Goal: Information Seeking & Learning: Learn about a topic

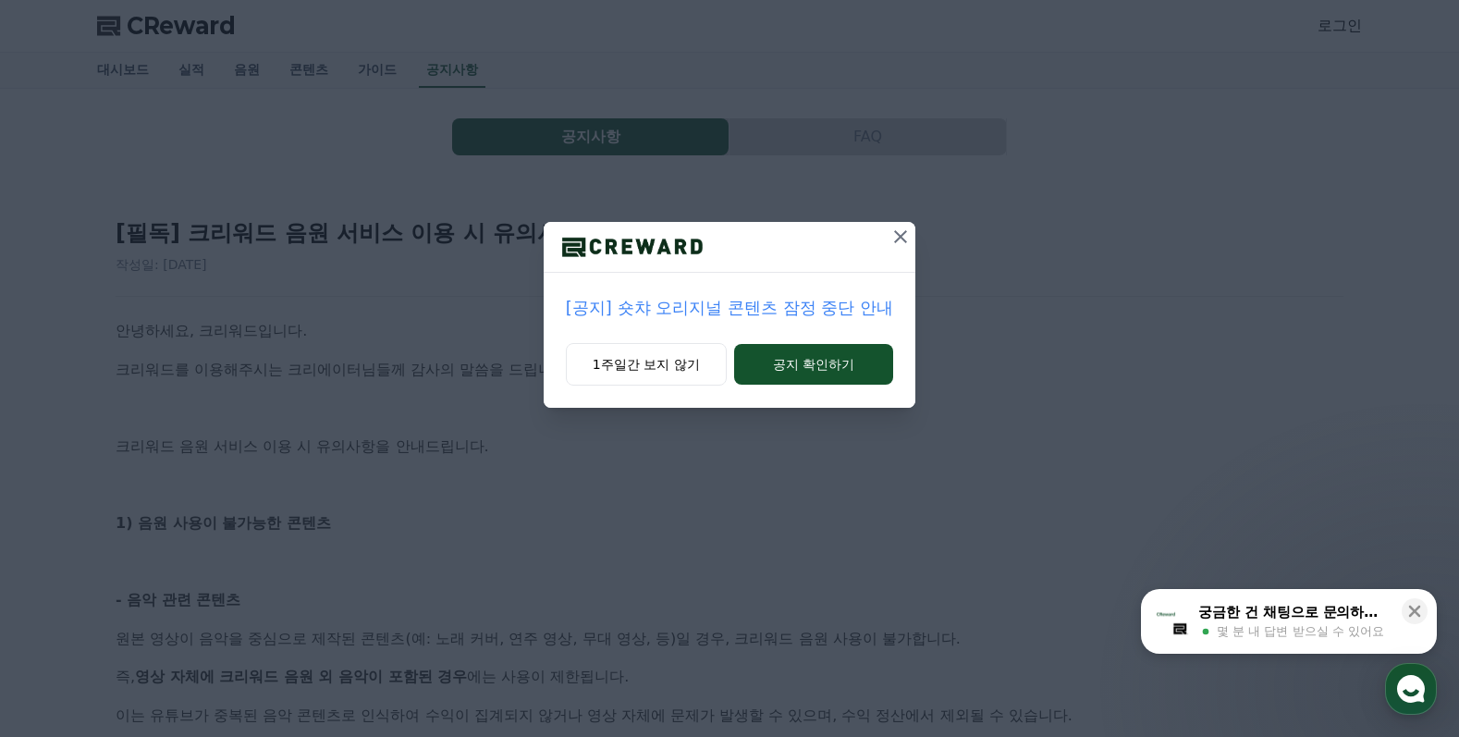
click at [773, 311] on p "[공지] 숏챠 오리지널 콘텐츠 잠정 중단 안내" at bounding box center [729, 308] width 327 height 26
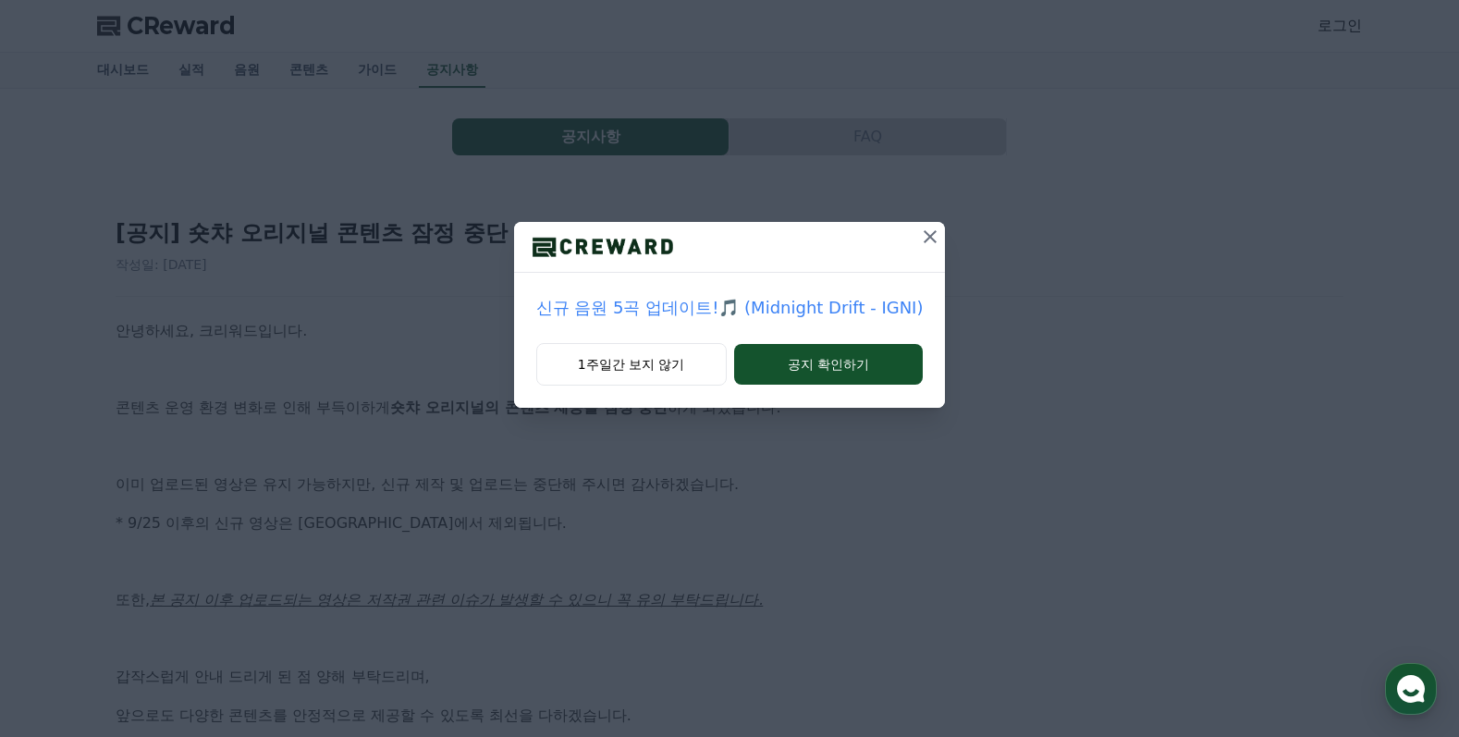
click at [924, 240] on icon at bounding box center [930, 236] width 13 height 13
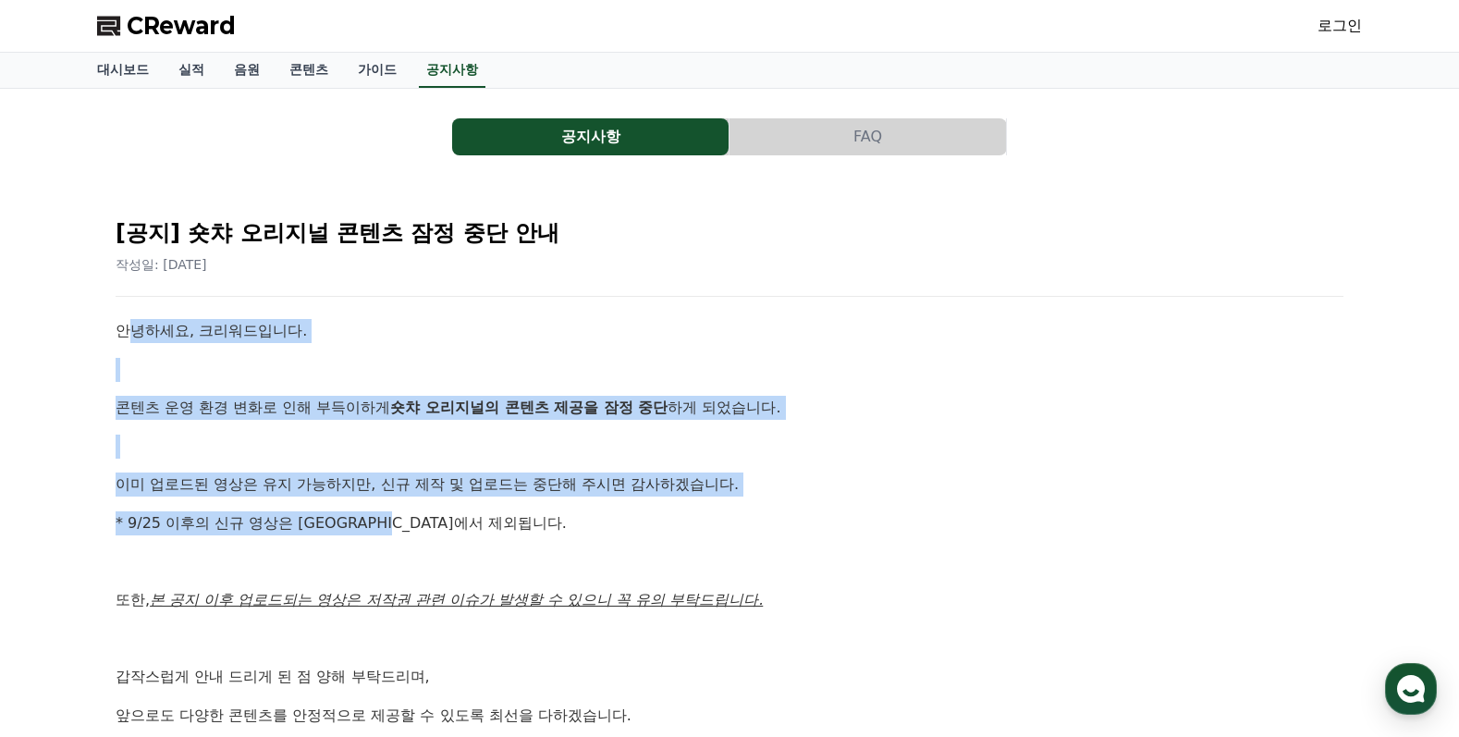
drag, startPoint x: 129, startPoint y: 325, endPoint x: 522, endPoint y: 504, distance: 432.9
click at [441, 524] on div "안녕하세요, 크리워드입니다. 콘텐츠 운영 환경 변화로 인해 부득이하게 숏챠 오리지널의 콘텐츠 제공을 잠정 중단 하게 되었습니다. 이미 업로드된…" at bounding box center [730, 580] width 1228 height 523
click at [607, 492] on p "이미 업로드된 영상은 유지 가능하지만, 신규 제작 및 업로드는 중단해 주시면 감사하겠습니다." at bounding box center [730, 485] width 1228 height 24
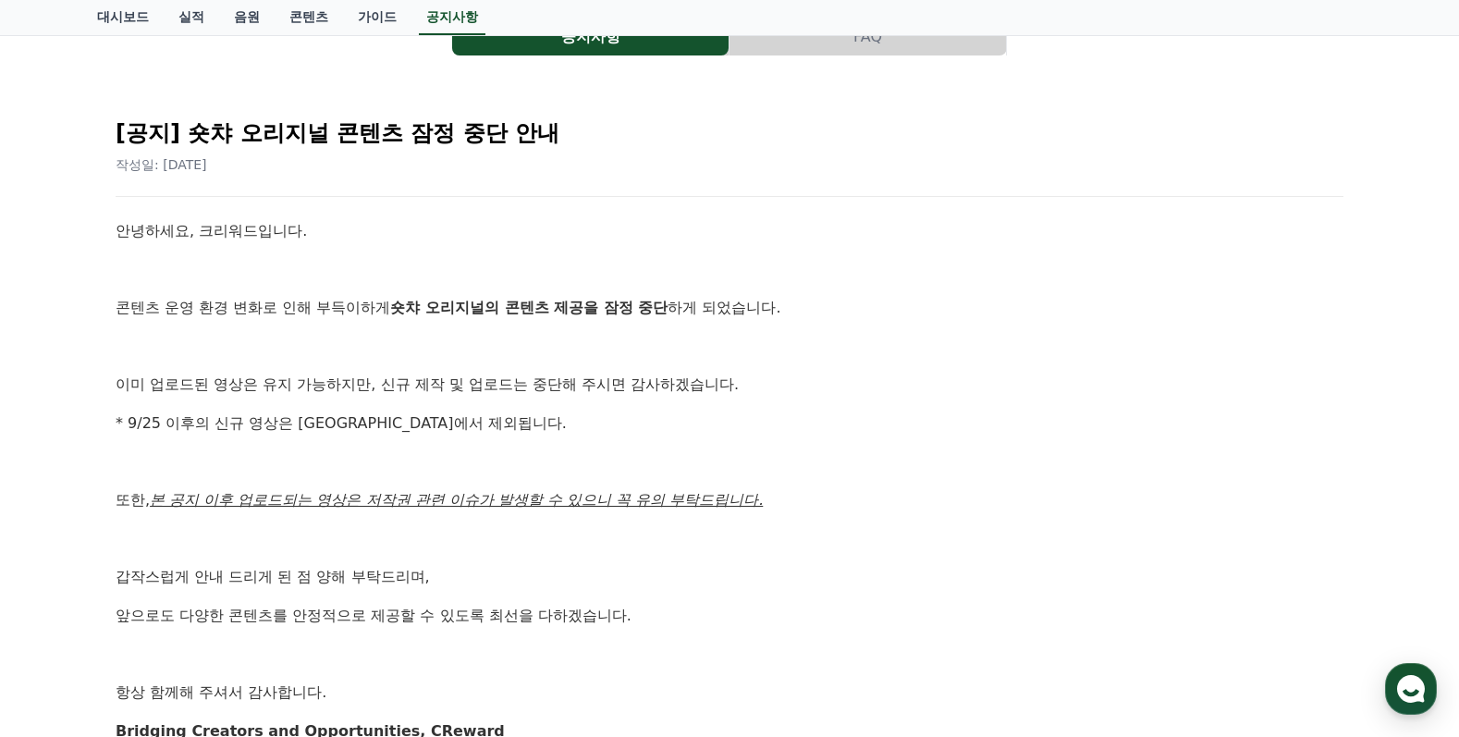
scroll to position [185, 0]
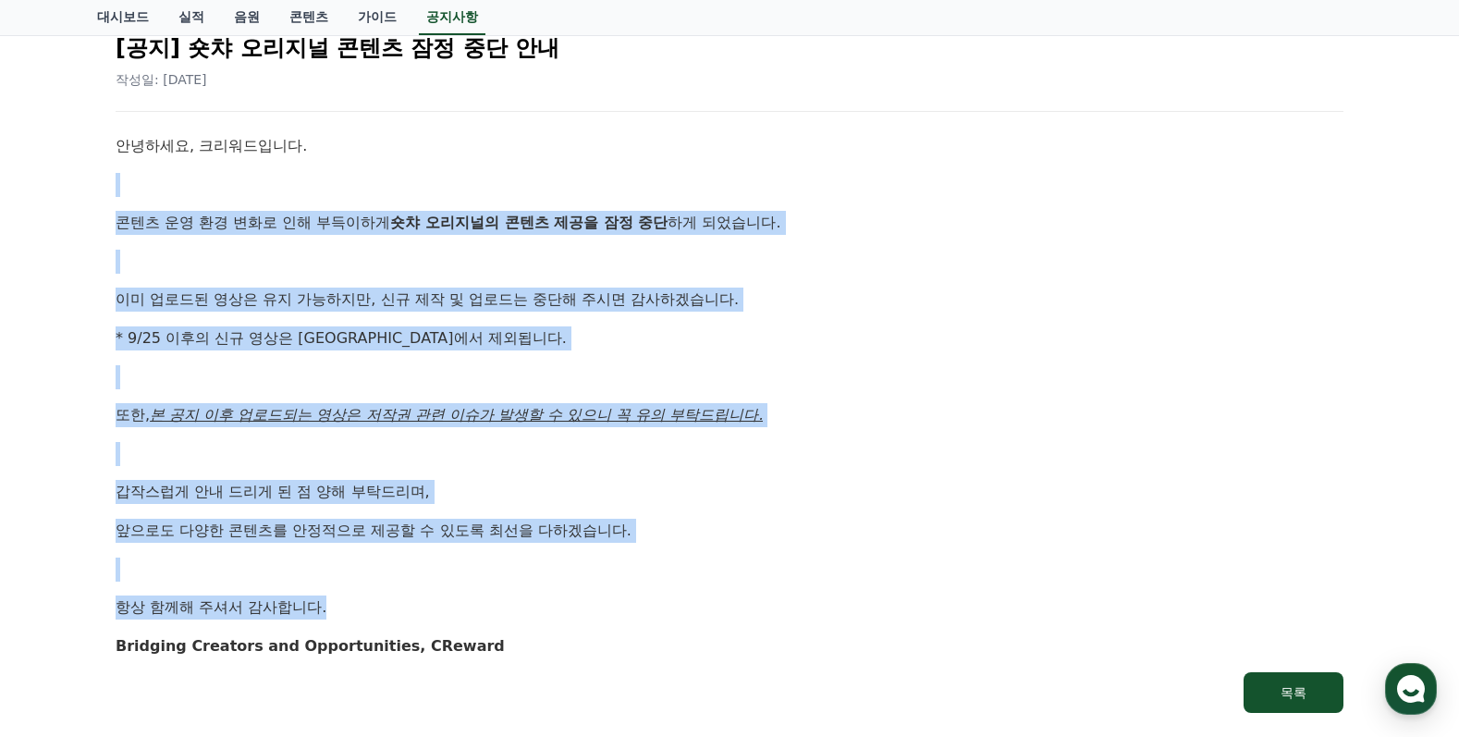
drag, startPoint x: 455, startPoint y: 209, endPoint x: 563, endPoint y: 580, distance: 386.3
click at [512, 600] on div "안녕하세요, 크리워드입니다. 콘텐츠 운영 환경 변화로 인해 부득이하게 숏챠 오리지널의 콘텐츠 제공을 잠정 중단 하게 되었습니다. 이미 업로드된…" at bounding box center [730, 395] width 1228 height 523
click at [587, 576] on p at bounding box center [730, 570] width 1228 height 24
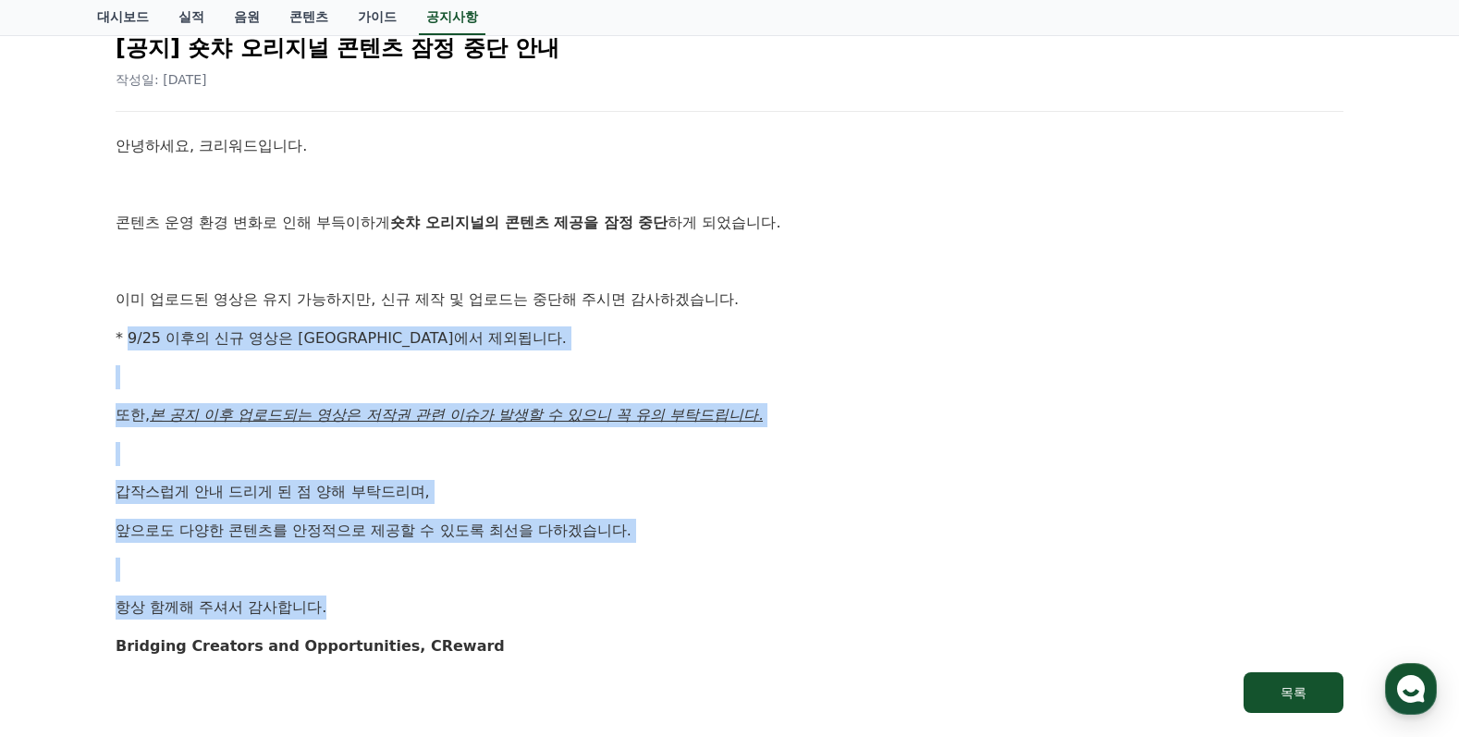
drag, startPoint x: 129, startPoint y: 329, endPoint x: 709, endPoint y: 618, distance: 648.4
click at [709, 618] on div "안녕하세요, 크리워드입니다. 콘텐츠 운영 환경 변화로 인해 부득이하게 숏챠 오리지널의 콘텐츠 제공을 잠정 중단 하게 되었습니다. 이미 업로드된…" at bounding box center [730, 395] width 1228 height 523
click at [563, 608] on p "항상 함께해 주셔서 감사합니다." at bounding box center [730, 608] width 1228 height 24
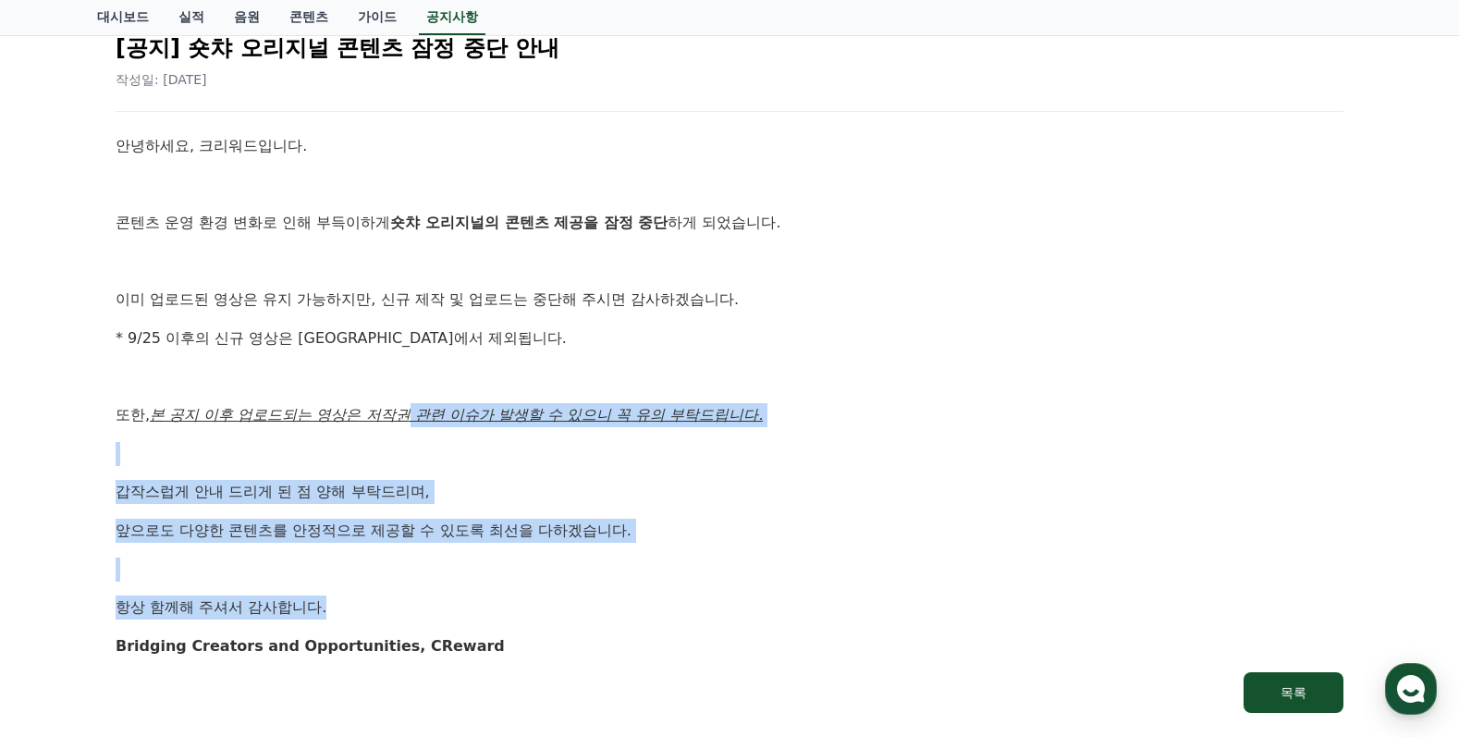
drag, startPoint x: 414, startPoint y: 414, endPoint x: 543, endPoint y: 603, distance: 228.3
click at [543, 603] on div "안녕하세요, 크리워드입니다. 콘텐츠 운영 환경 변화로 인해 부득이하게 숏챠 오리지널의 콘텐츠 제공을 잠정 중단 하게 되었습니다. 이미 업로드된…" at bounding box center [730, 395] width 1228 height 523
click at [551, 583] on div "안녕하세요, 크리워드입니다. 콘텐츠 운영 환경 변화로 인해 부득이하게 숏챠 오리지널의 콘텐츠 제공을 잠정 중단 하게 되었습니다. 이미 업로드된…" at bounding box center [730, 395] width 1228 height 523
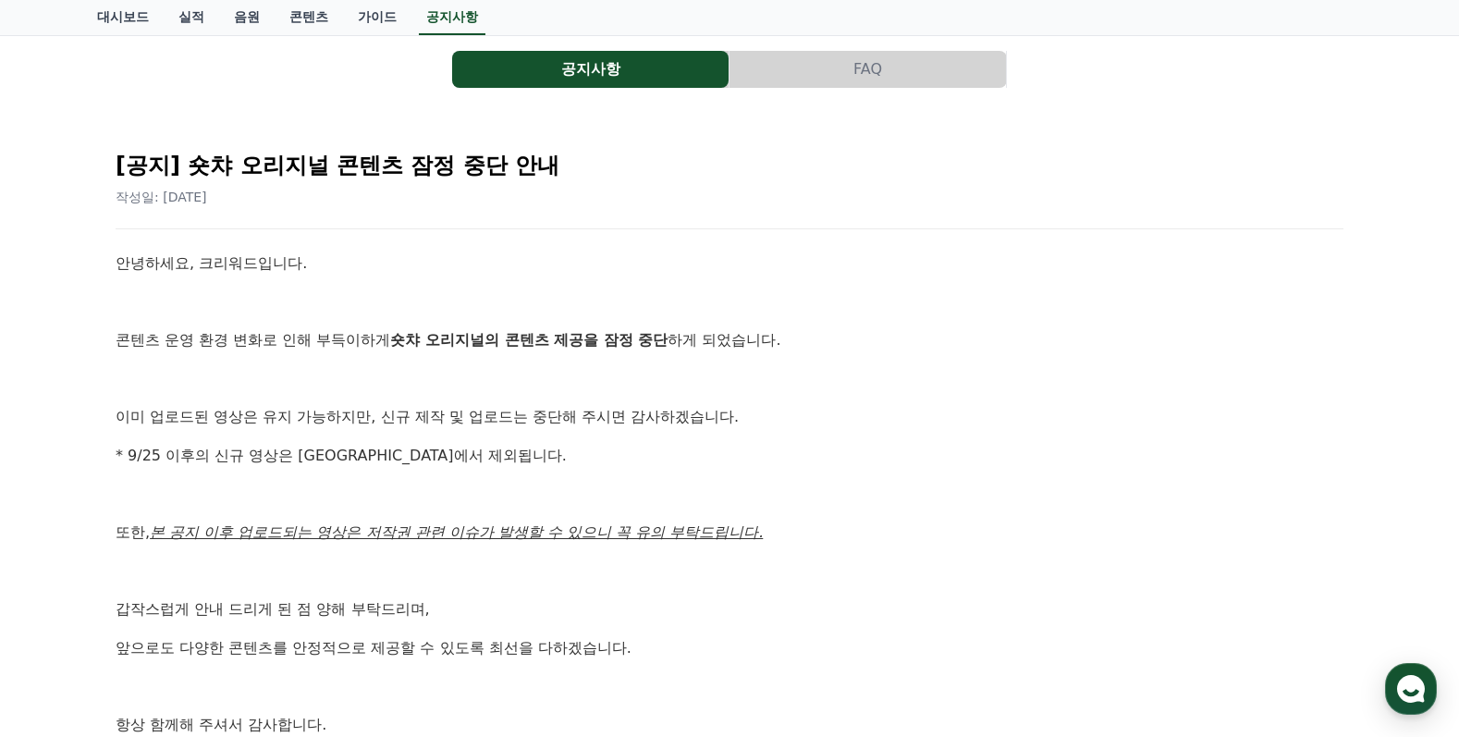
scroll to position [0, 0]
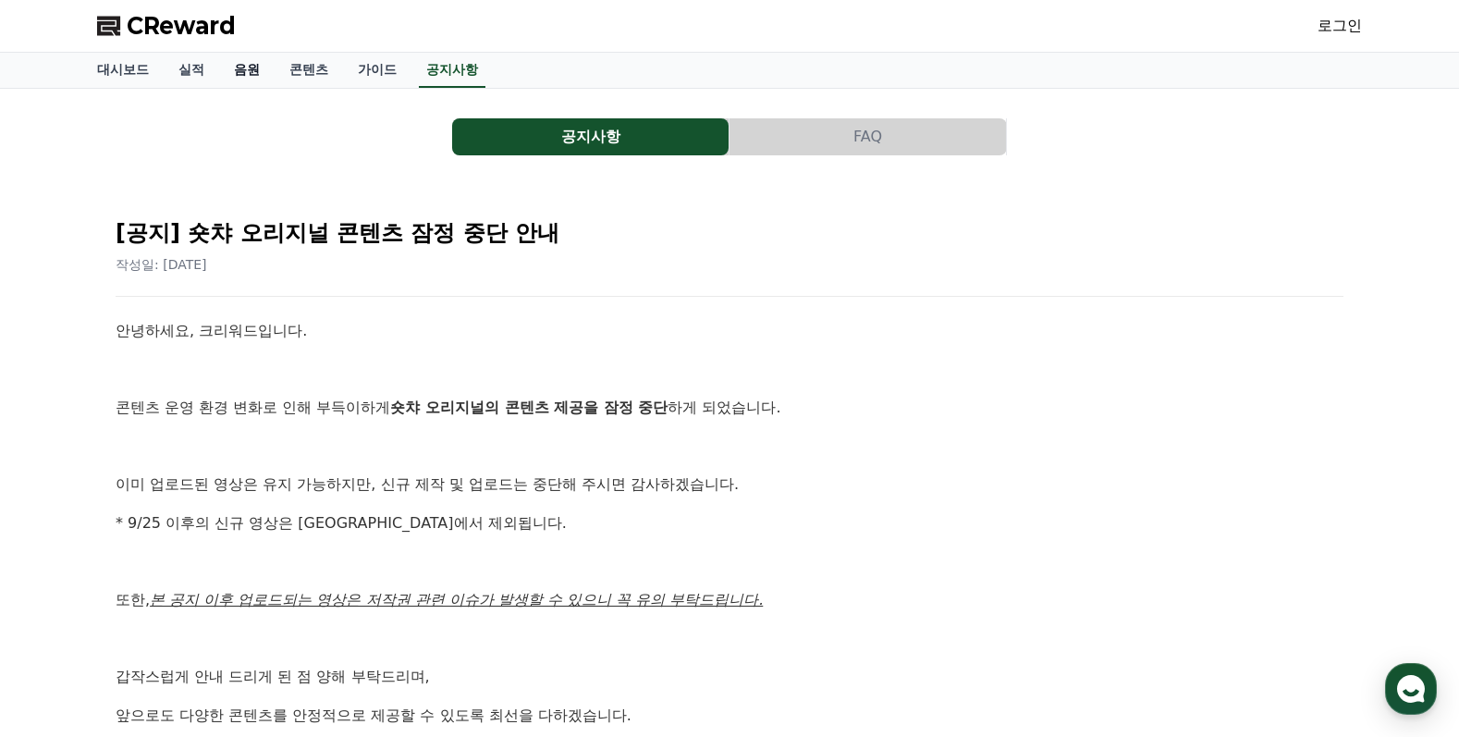
click at [246, 71] on link "음원" at bounding box center [246, 70] width 55 height 35
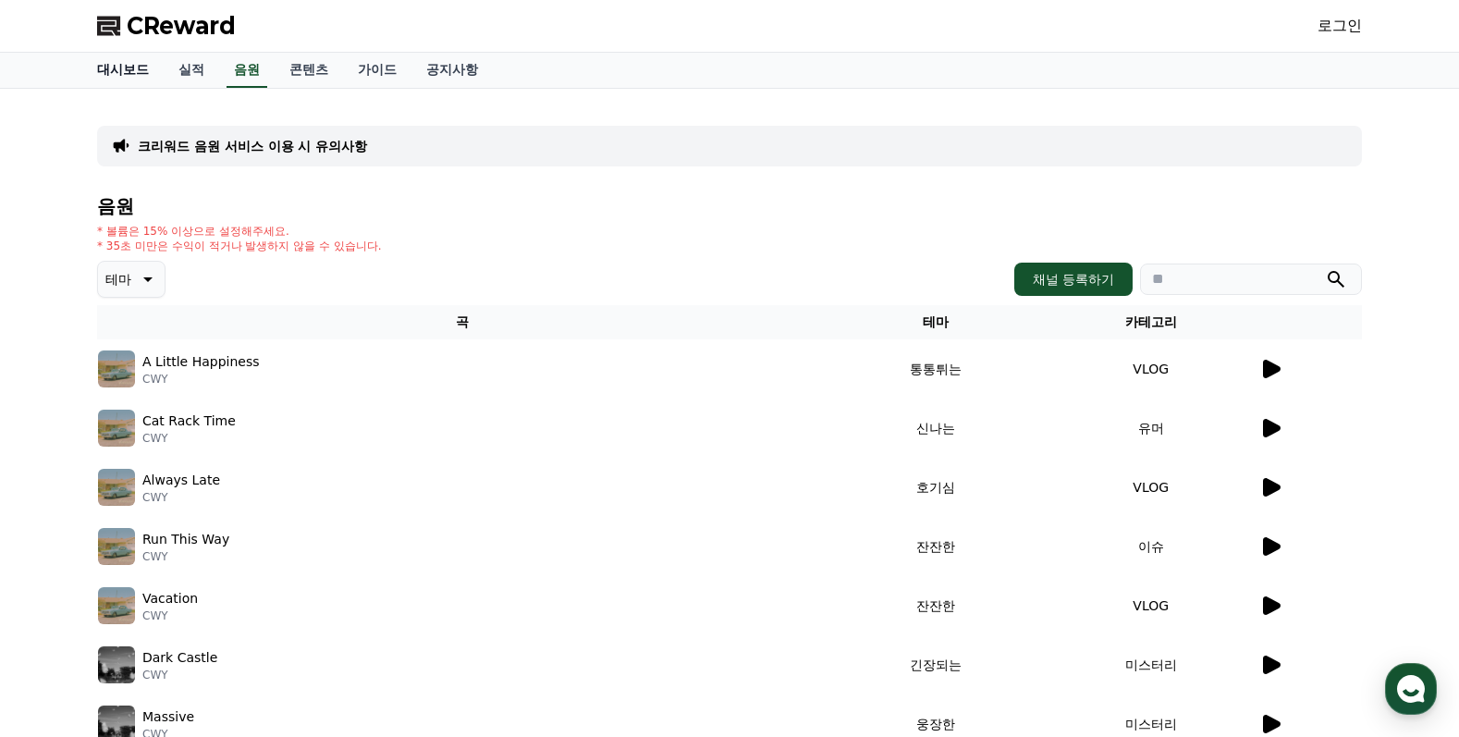
click at [138, 69] on link "대시보드" at bounding box center [122, 70] width 81 height 35
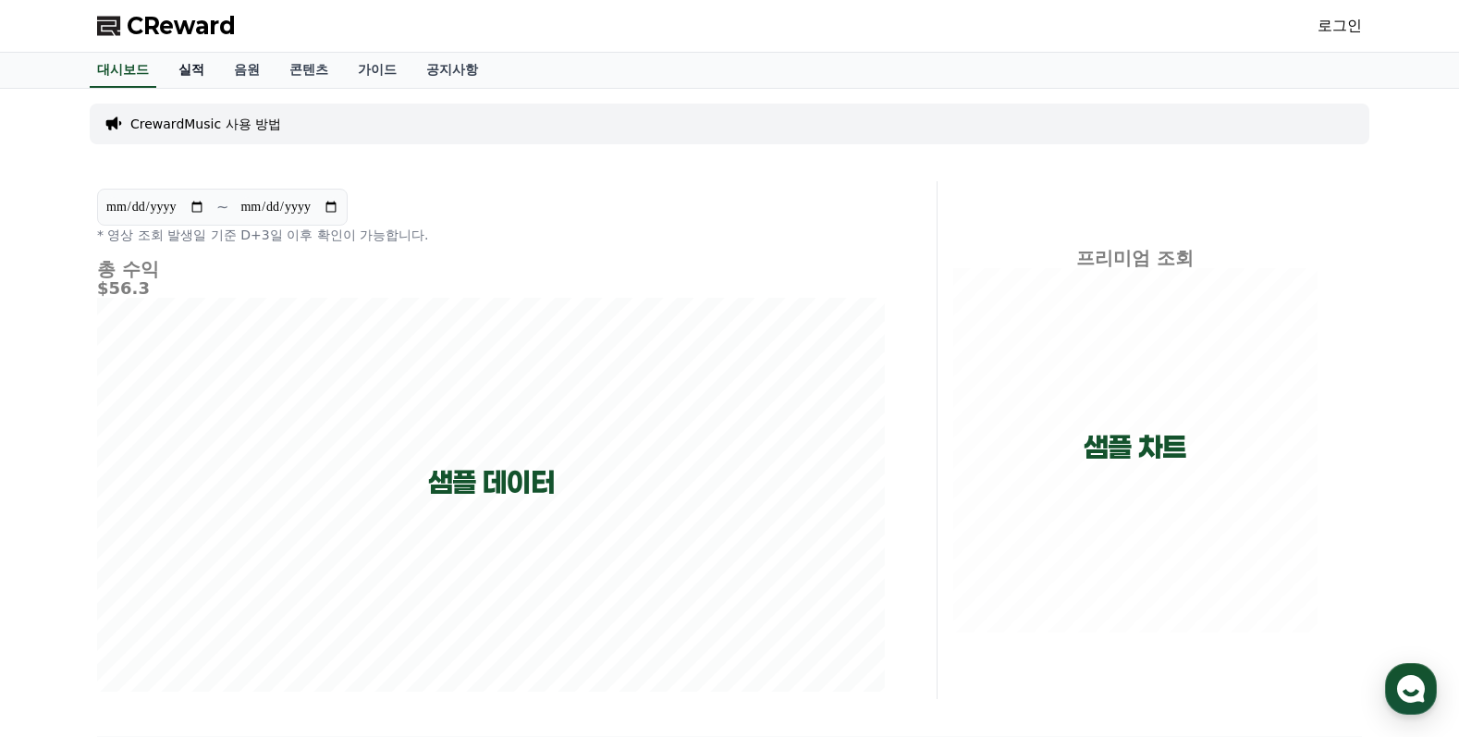
click at [183, 68] on link "실적" at bounding box center [191, 70] width 55 height 35
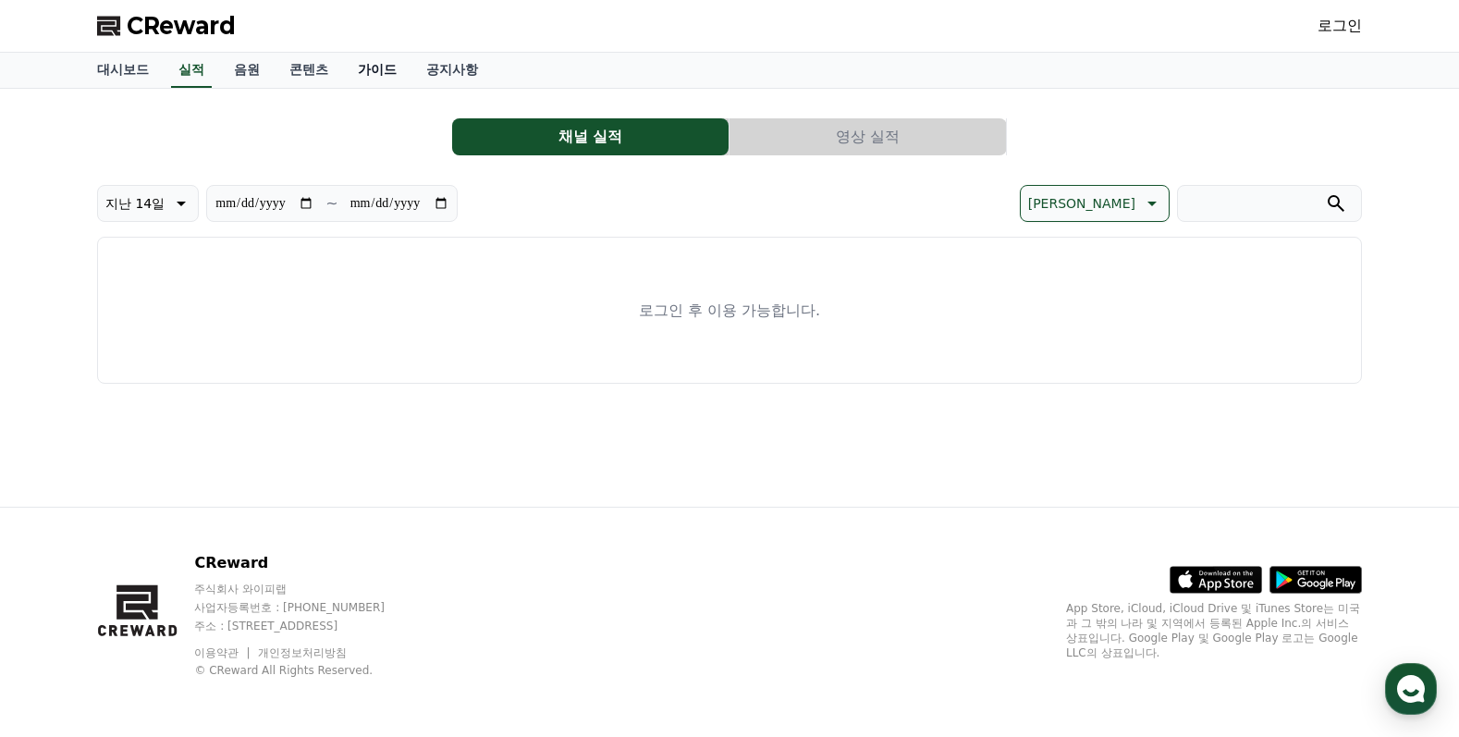
click at [372, 68] on link "가이드" at bounding box center [377, 70] width 68 height 35
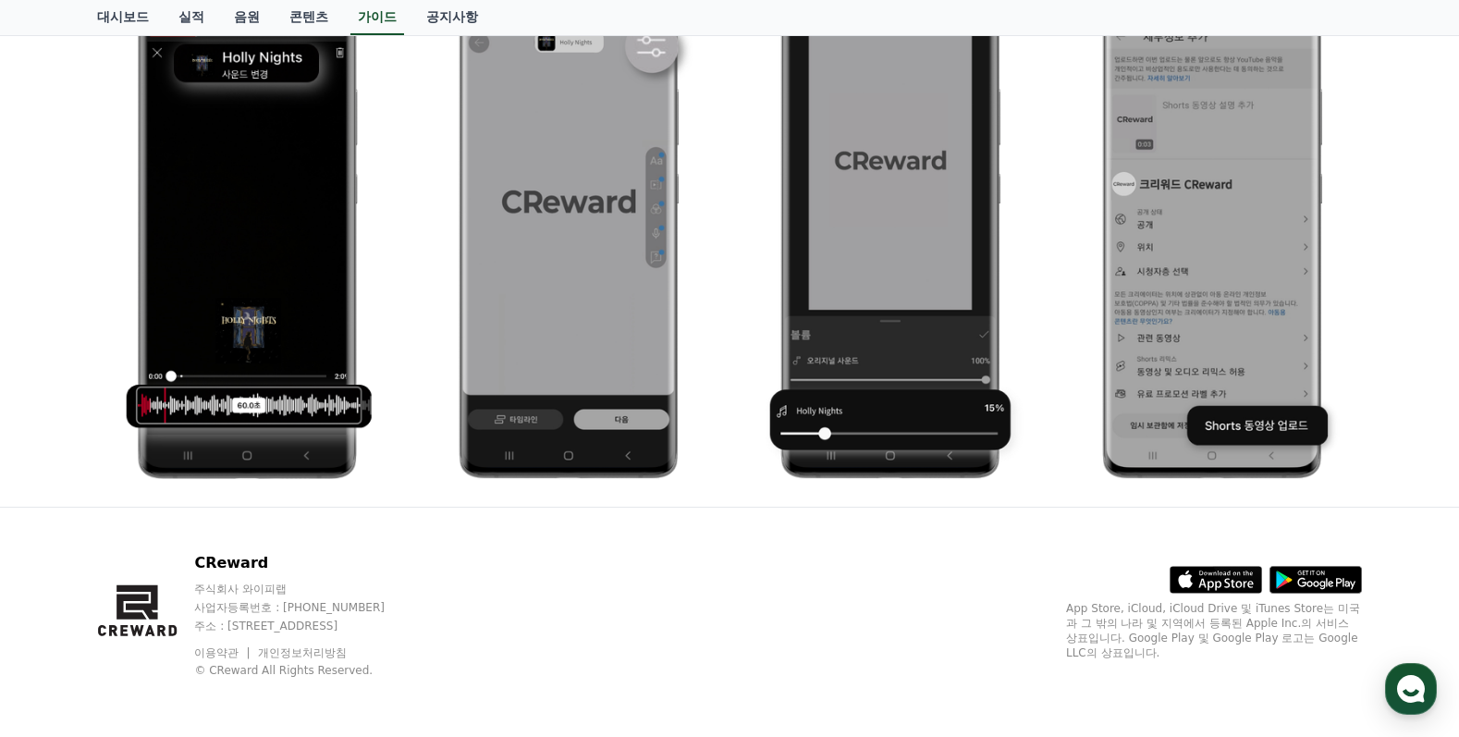
scroll to position [194, 0]
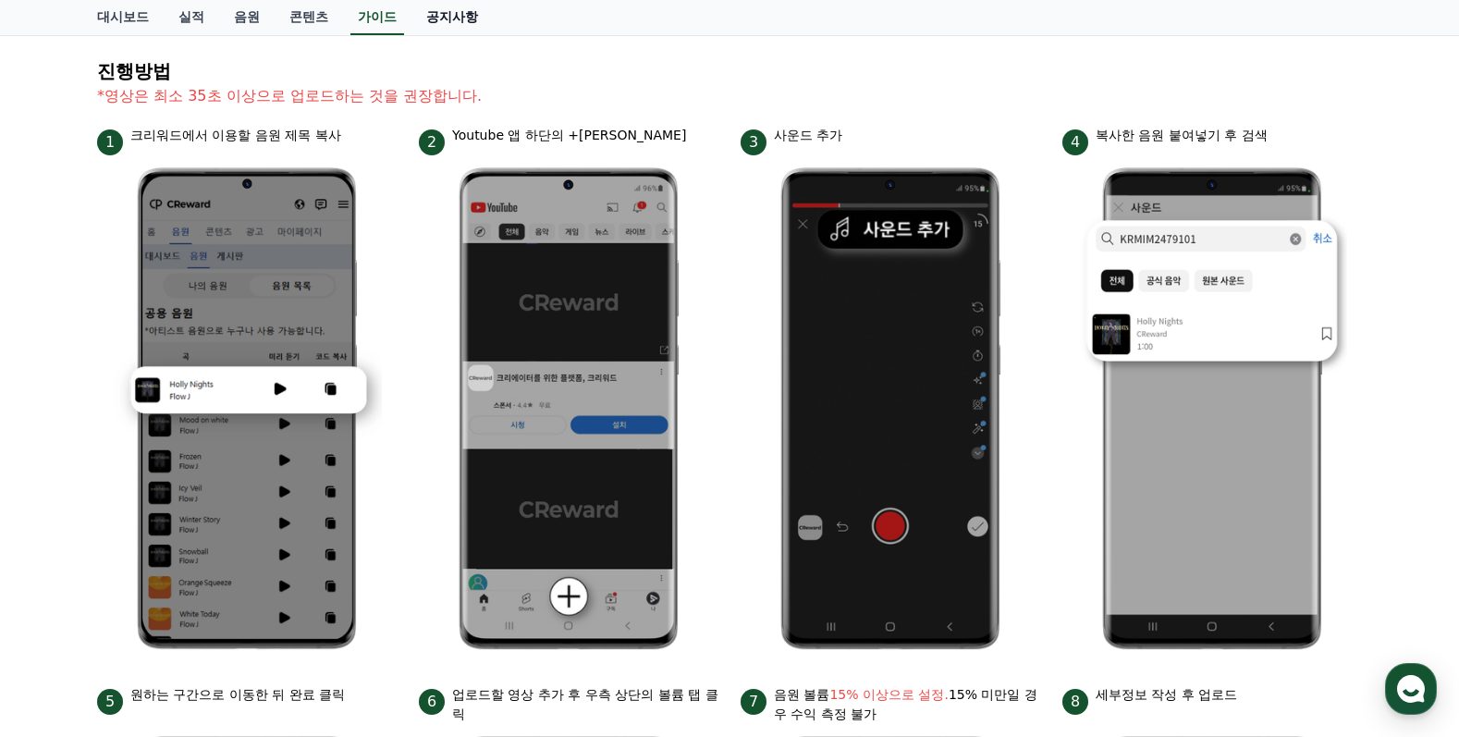
click at [476, 18] on link "공지사항" at bounding box center [451, 17] width 81 height 35
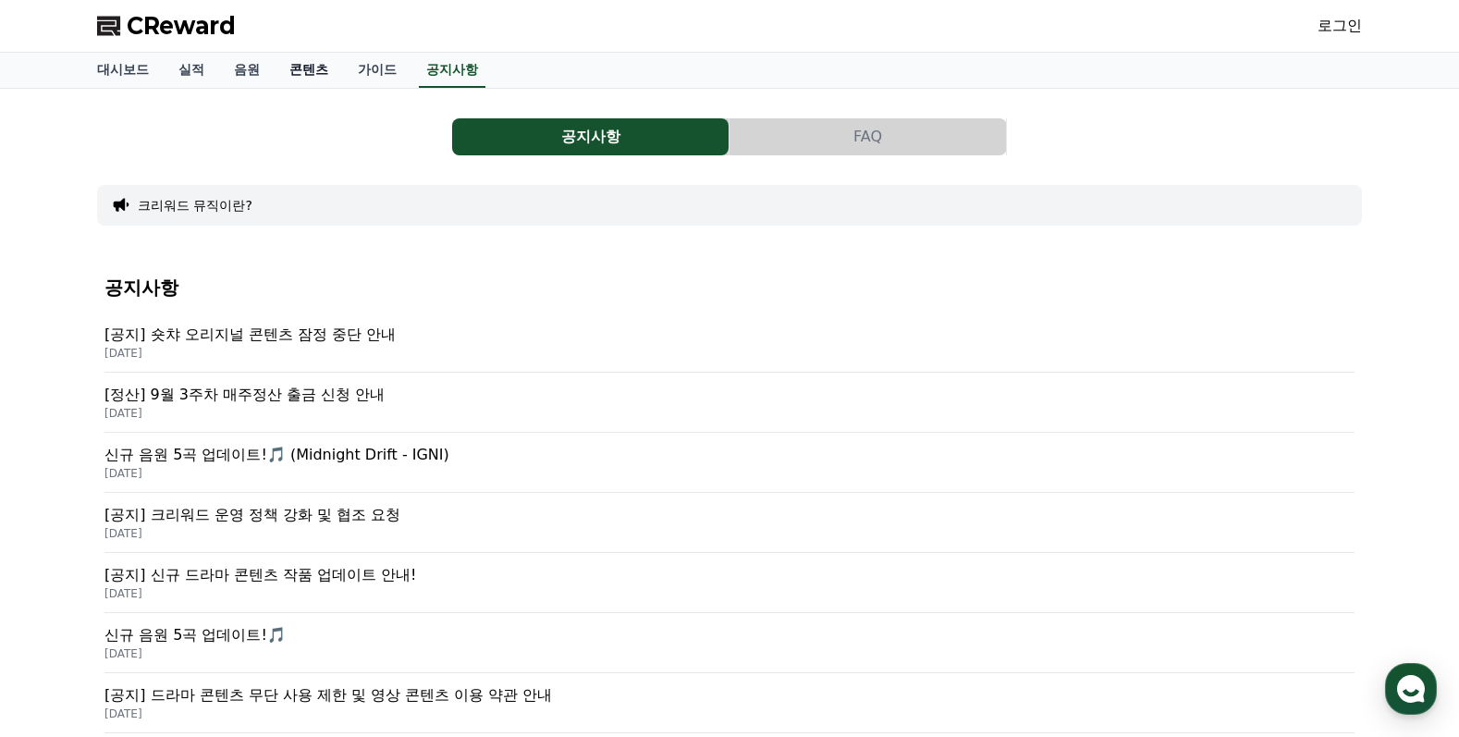
click at [288, 71] on link "콘텐츠" at bounding box center [309, 70] width 68 height 35
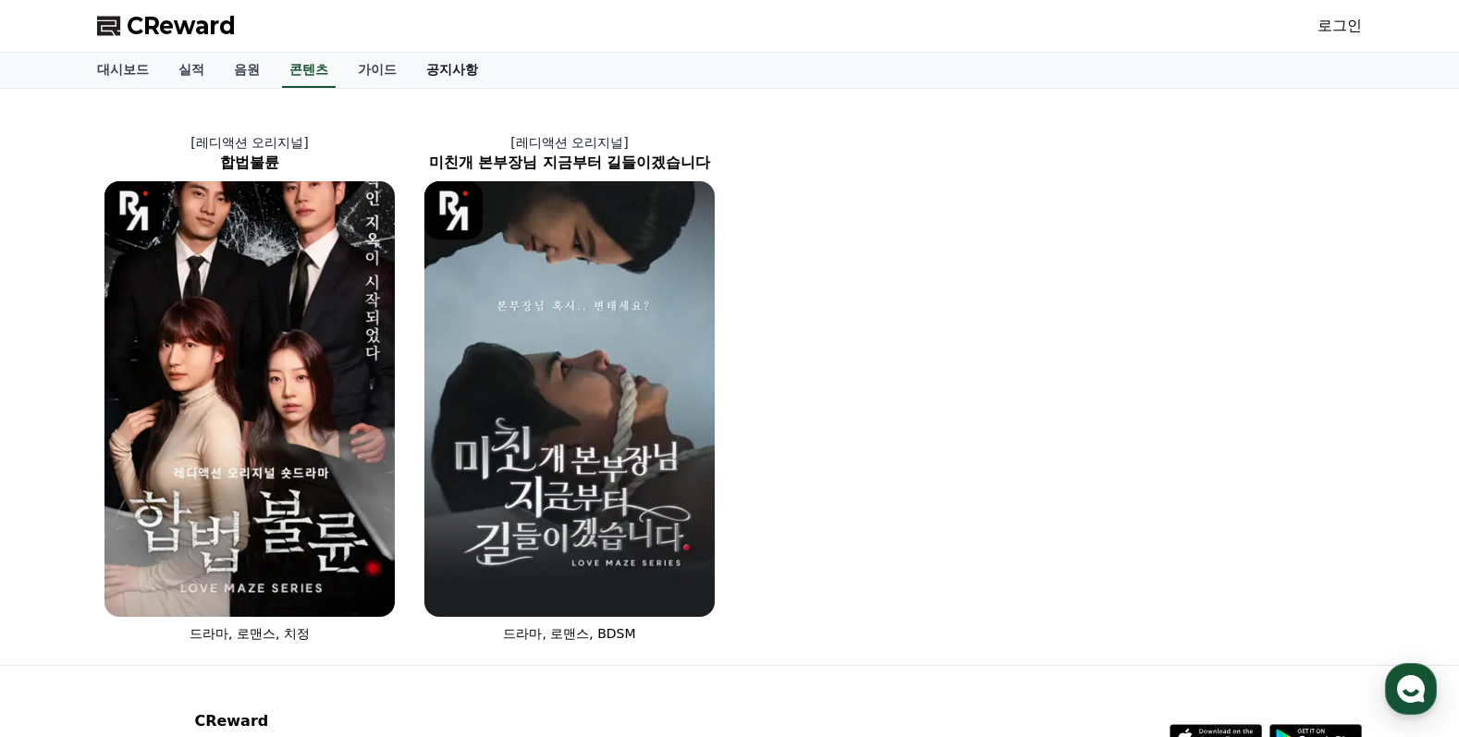
click at [462, 68] on link "공지사항" at bounding box center [451, 70] width 81 height 35
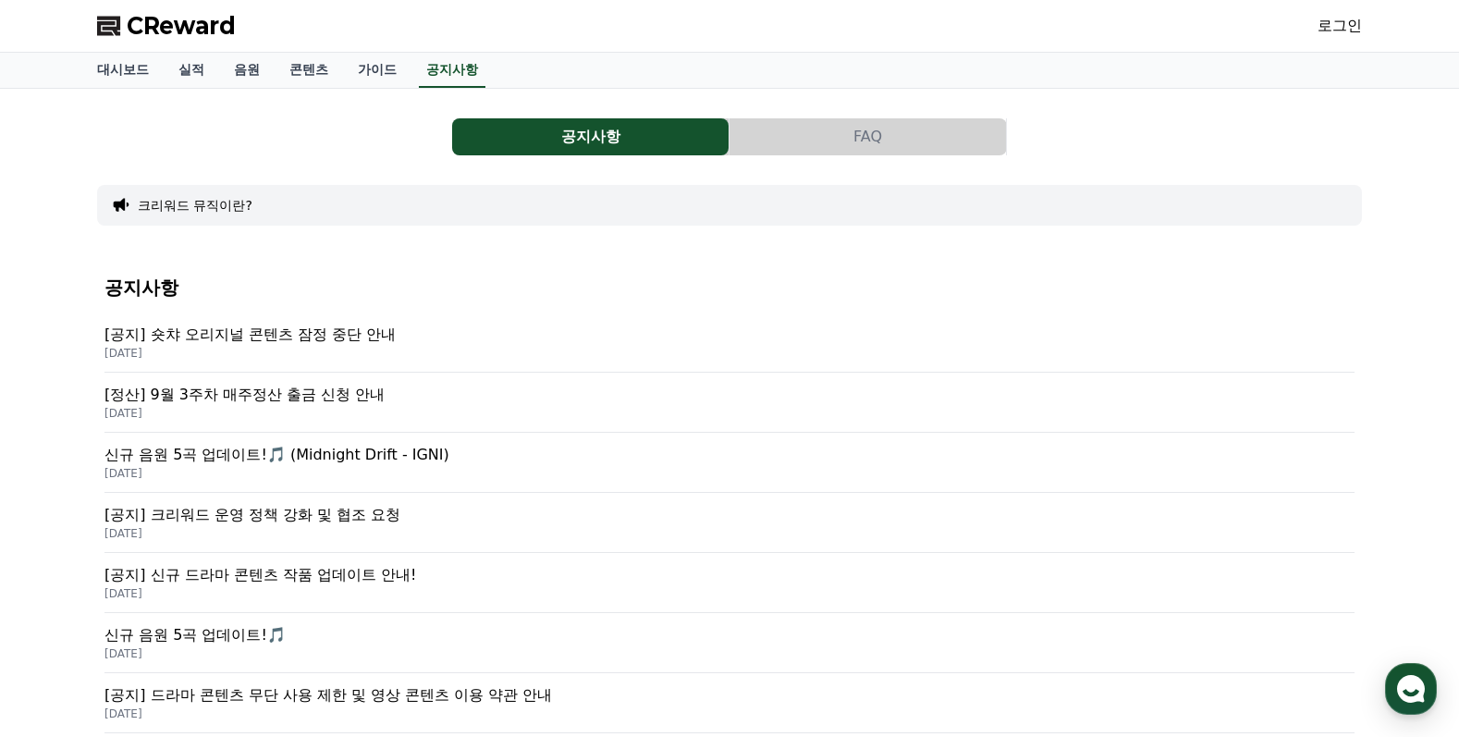
click at [1333, 22] on link "로그인" at bounding box center [1340, 26] width 44 height 22
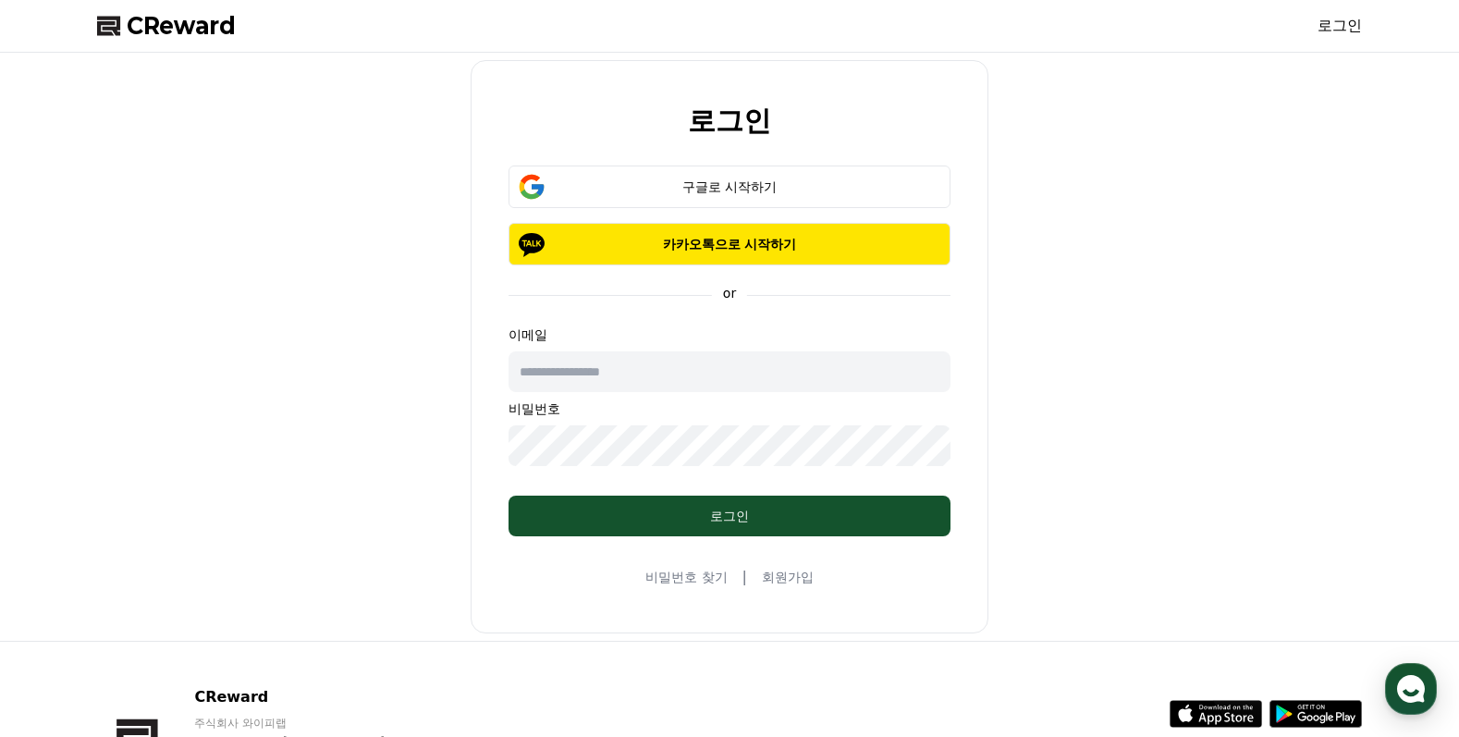
click at [637, 373] on input "text" at bounding box center [730, 371] width 442 height 41
click at [995, 473] on div "로그인 구글로 시작하기 카카오톡으로 시작하기 or 이메일 비밀번호 로그인 비밀번호 찾기 | 회원가입" at bounding box center [730, 346] width 1280 height 573
